Goal: Task Accomplishment & Management: Manage account settings

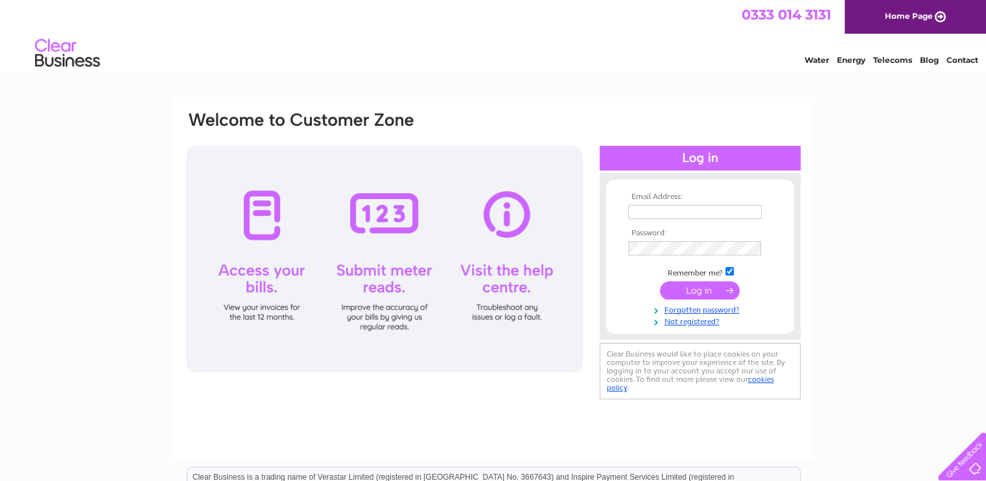
type input "[EMAIL_ADDRESS][DOMAIN_NAME]"
click at [663, 289] on input "submit" at bounding box center [700, 290] width 80 height 18
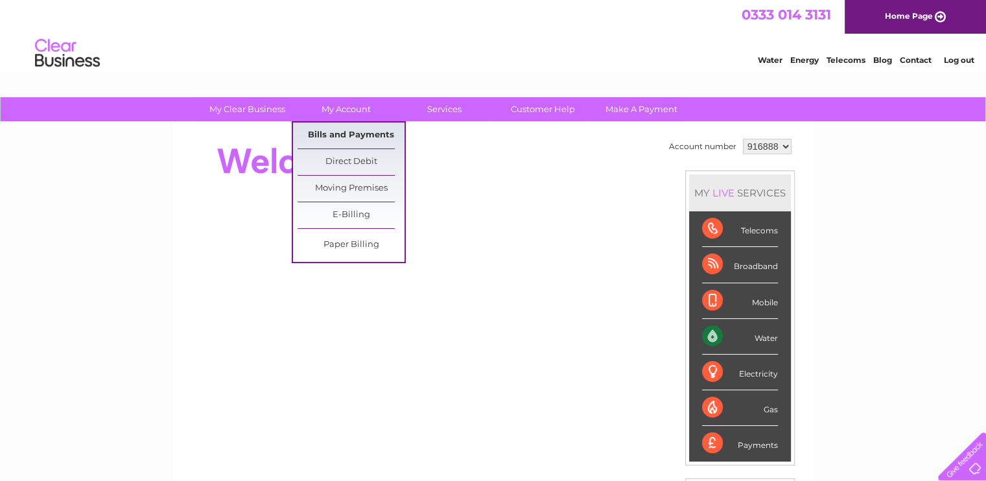
click at [357, 137] on link "Bills and Payments" at bounding box center [351, 136] width 107 height 26
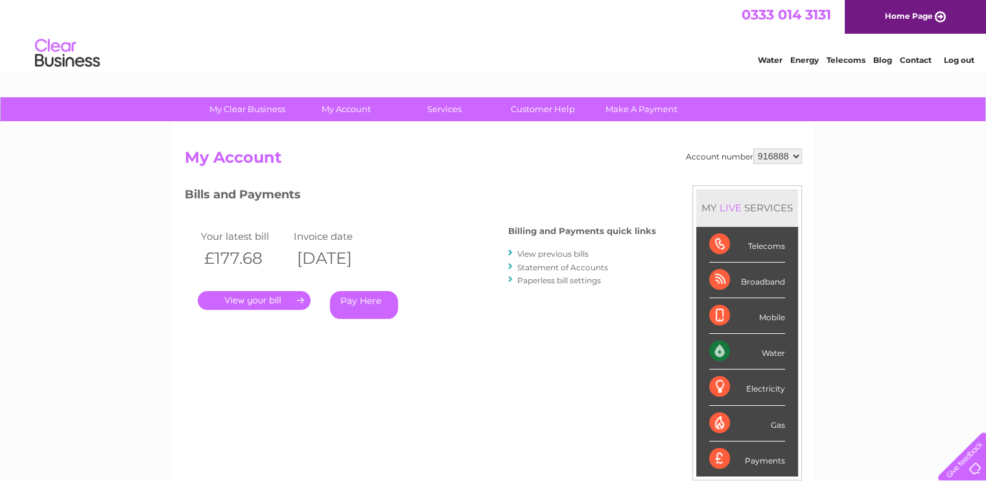
click at [295, 300] on link "." at bounding box center [254, 300] width 113 height 19
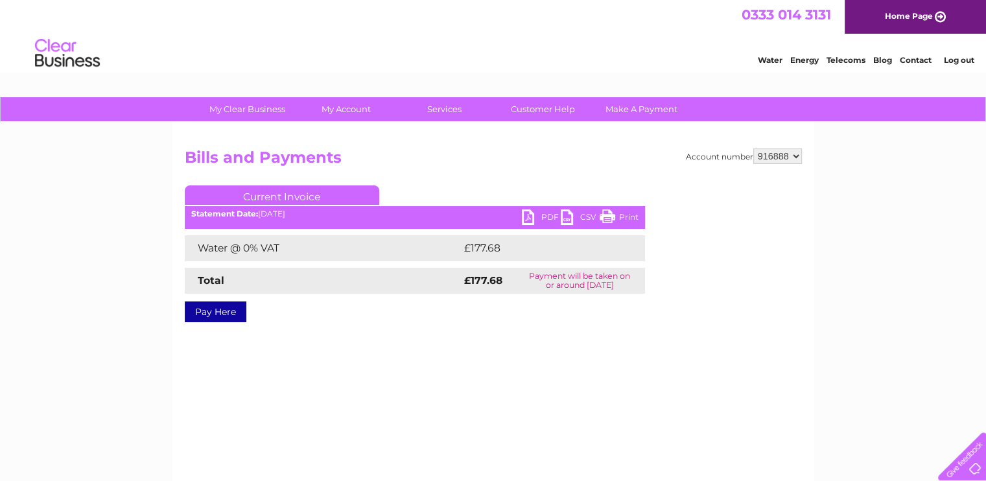
click at [534, 213] on link "PDF" at bounding box center [541, 218] width 39 height 19
